Goal: Find specific page/section: Find specific page/section

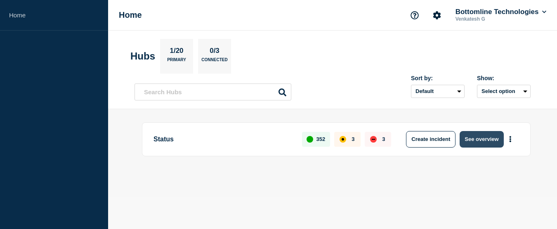
click at [471, 140] on button "See overview" at bounding box center [482, 139] width 44 height 17
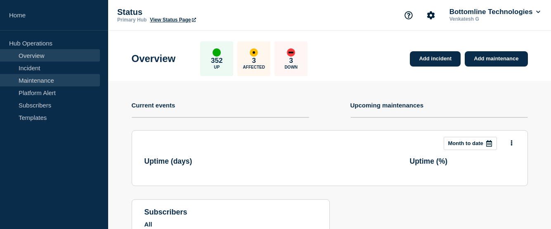
click at [36, 81] on link "Maintenance" at bounding box center [50, 80] width 100 height 12
